Goal: Task Accomplishment & Management: Manage account settings

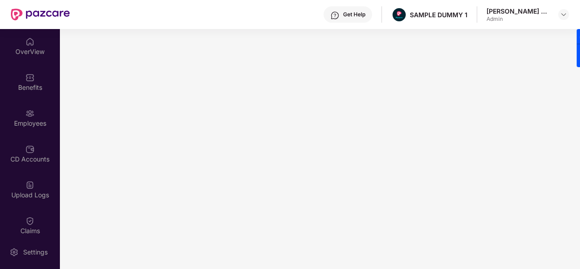
click at [26, 39] on img at bounding box center [29, 41] width 9 height 9
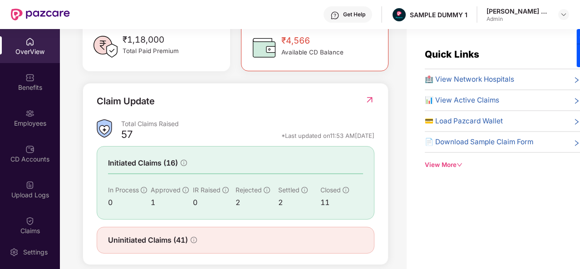
scroll to position [278, 0]
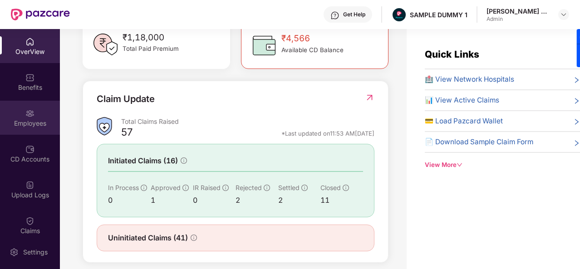
click at [36, 107] on div "Employees" at bounding box center [30, 118] width 60 height 34
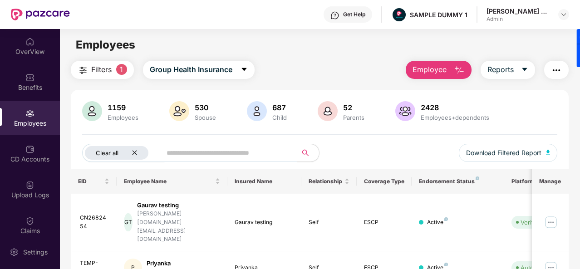
click at [132, 155] on icon "close" at bounding box center [135, 153] width 6 height 6
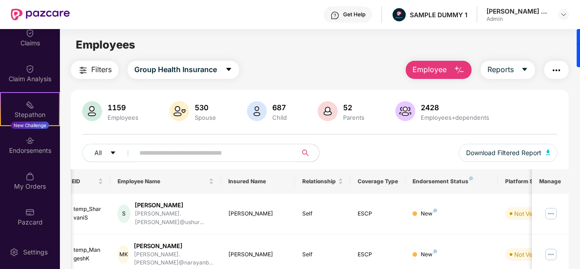
click at [459, 72] on img "button" at bounding box center [458, 70] width 11 height 11
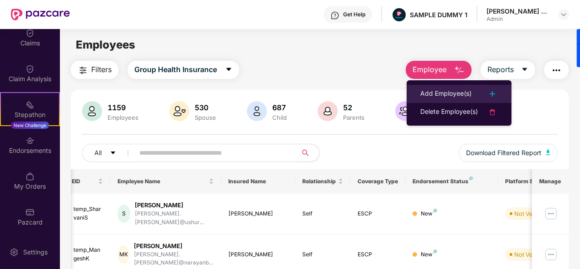
click at [458, 86] on li "Add Employee(s)" at bounding box center [458, 94] width 105 height 18
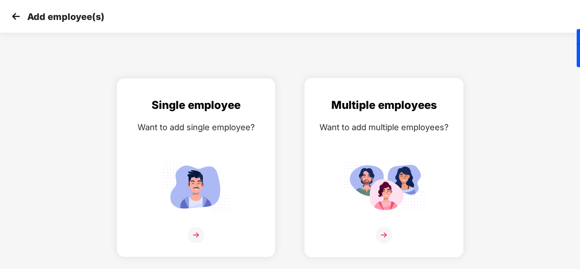
click at [385, 234] on img at bounding box center [383, 235] width 16 height 16
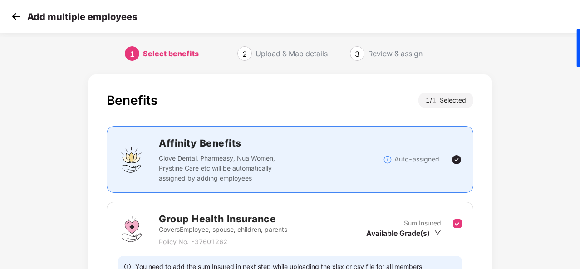
scroll to position [96, 0]
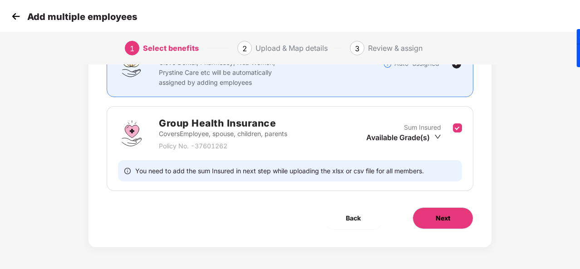
click at [453, 215] on button "Next" at bounding box center [442, 218] width 61 height 22
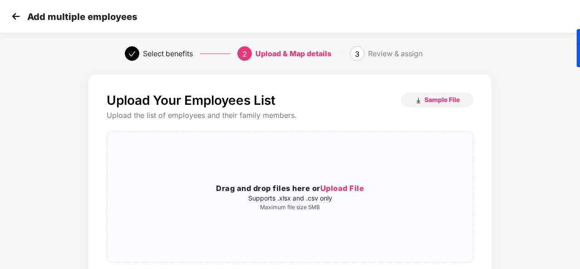
click at [19, 13] on img at bounding box center [16, 17] width 14 height 14
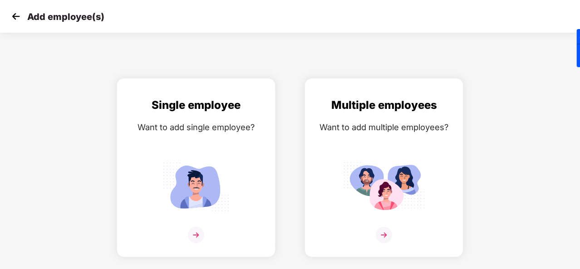
click at [15, 15] on img at bounding box center [16, 17] width 14 height 14
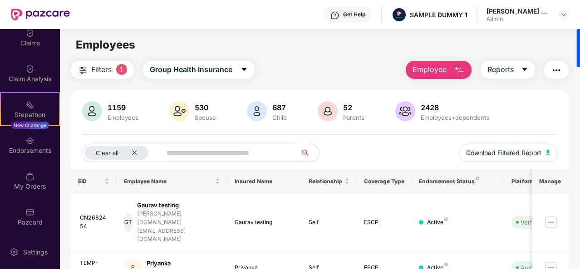
scroll to position [188, 0]
click at [25, 145] on img at bounding box center [29, 140] width 9 height 9
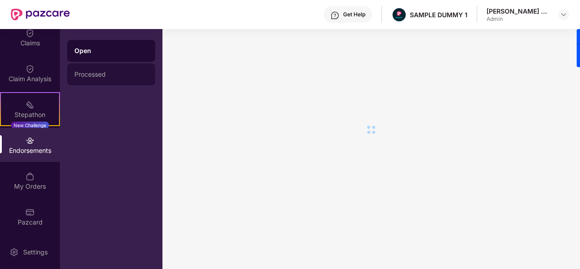
click at [107, 80] on div "Processed" at bounding box center [111, 74] width 88 height 22
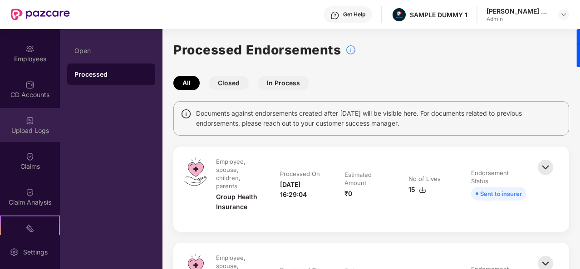
scroll to position [13, 0]
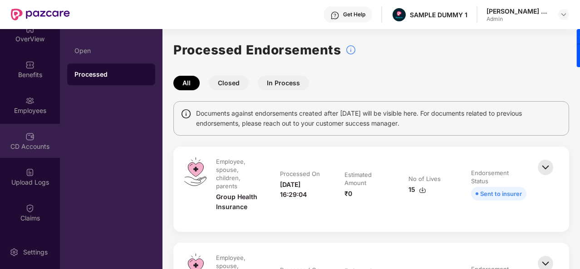
click at [32, 137] on img at bounding box center [29, 136] width 9 height 9
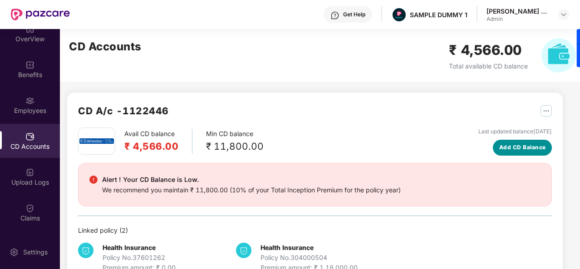
click at [504, 144] on span "Add CD Balance" at bounding box center [522, 147] width 47 height 9
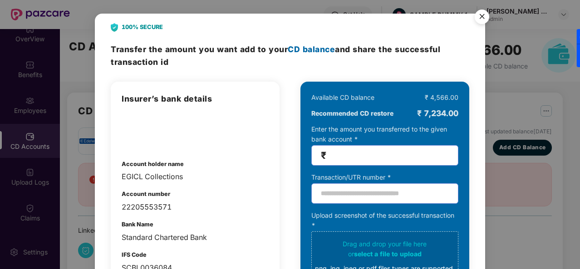
click at [489, 13] on img "Close" at bounding box center [481, 17] width 25 height 25
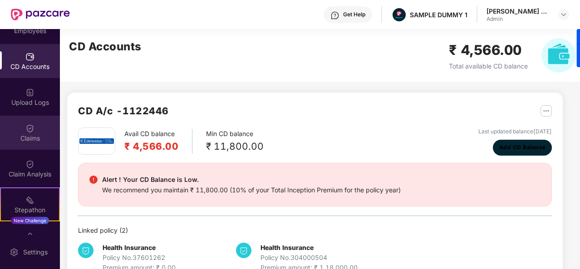
scroll to position [94, 0]
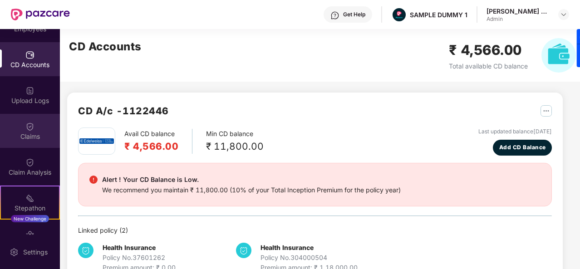
click at [20, 127] on div "Claims" at bounding box center [30, 131] width 60 height 34
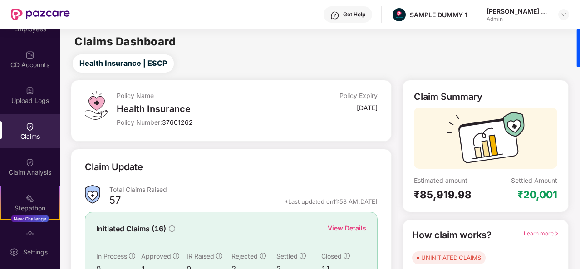
click at [347, 226] on div "View Details" at bounding box center [346, 228] width 39 height 10
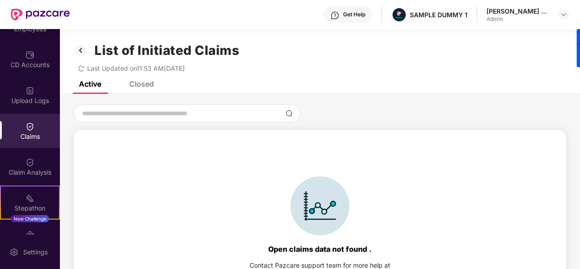
click at [151, 83] on div "Closed" at bounding box center [141, 83] width 24 height 9
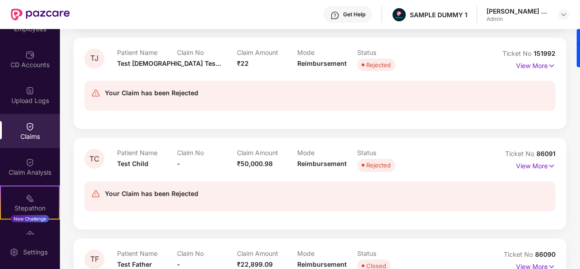
scroll to position [373, 0]
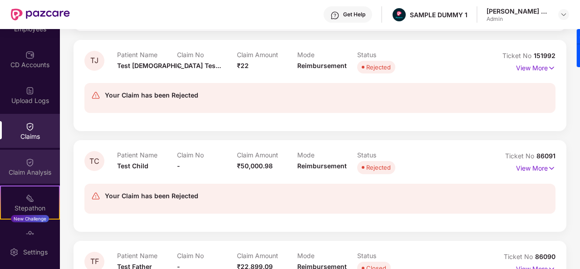
click at [11, 167] on div "Claim Analysis" at bounding box center [30, 167] width 60 height 34
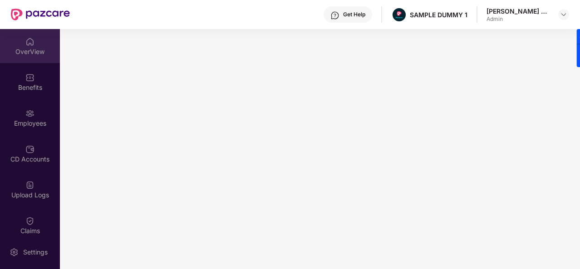
click at [31, 54] on div "OverView" at bounding box center [30, 51] width 60 height 9
